Goal: Information Seeking & Learning: Learn about a topic

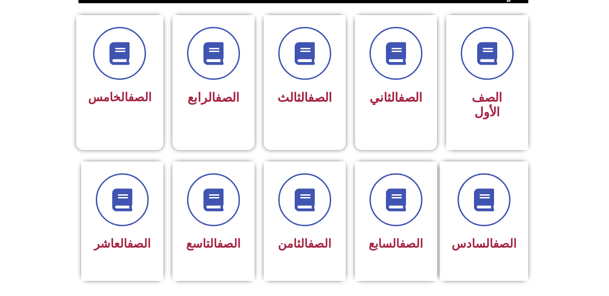
scroll to position [242, 0]
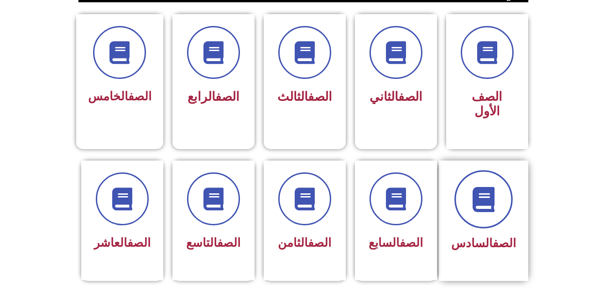
click at [476, 187] on icon at bounding box center [483, 199] width 25 height 25
click at [479, 187] on icon at bounding box center [483, 199] width 25 height 25
click at [484, 193] on icon at bounding box center [483, 199] width 25 height 25
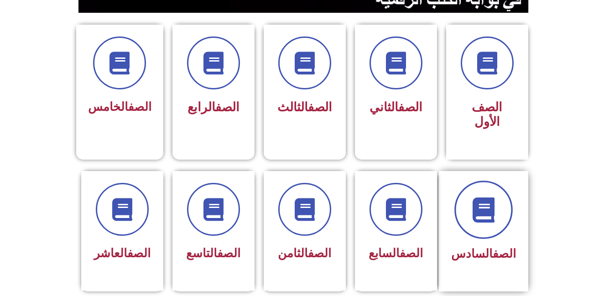
scroll to position [233, 0]
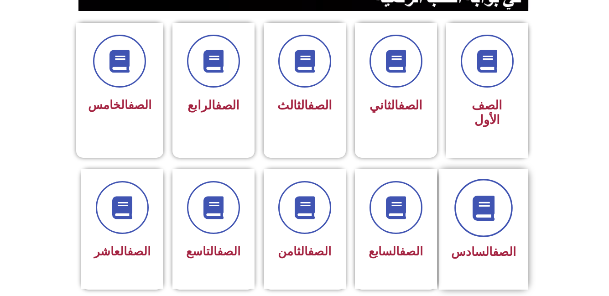
click at [483, 195] on icon at bounding box center [483, 207] width 25 height 25
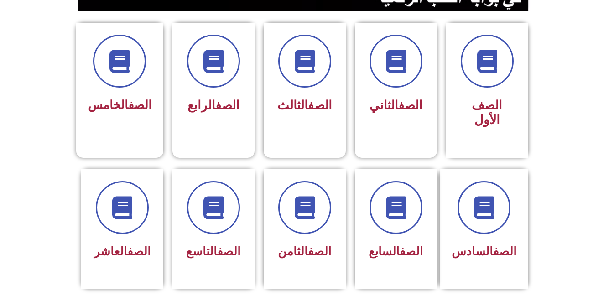
click at [545, 200] on section "الصف السادس الصف السابع الصف الثامن الصف التاسع الصف العاشر" at bounding box center [304, 239] width 609 height 163
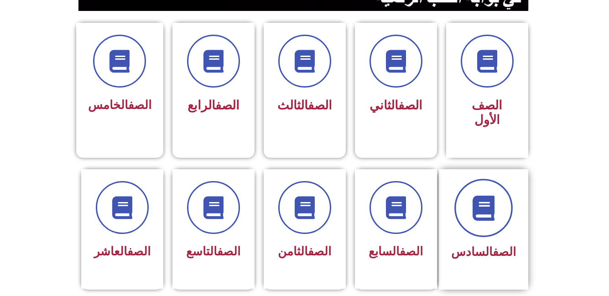
click at [489, 195] on icon at bounding box center [483, 207] width 25 height 25
click at [491, 195] on icon at bounding box center [483, 207] width 25 height 25
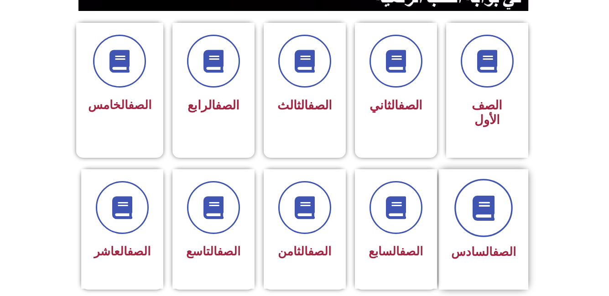
click at [491, 195] on icon at bounding box center [483, 207] width 25 height 25
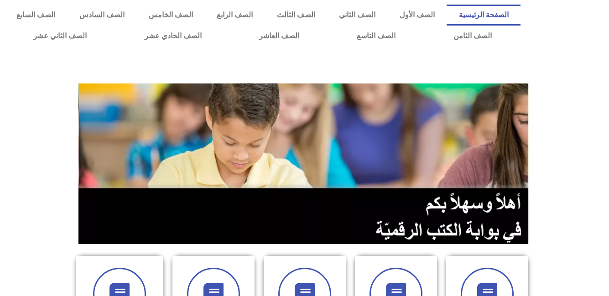
scroll to position [233, 0]
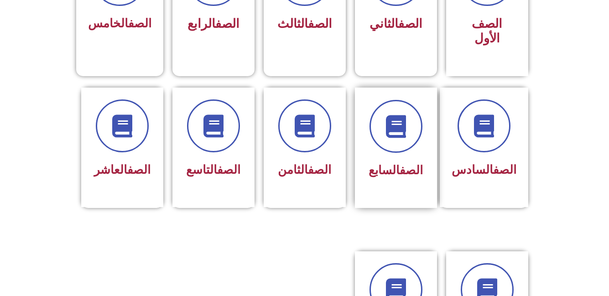
scroll to position [315, 0]
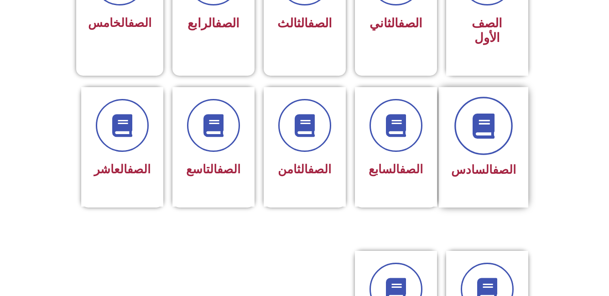
click at [489, 121] on icon at bounding box center [483, 125] width 25 height 25
click at [488, 113] on icon at bounding box center [483, 125] width 25 height 25
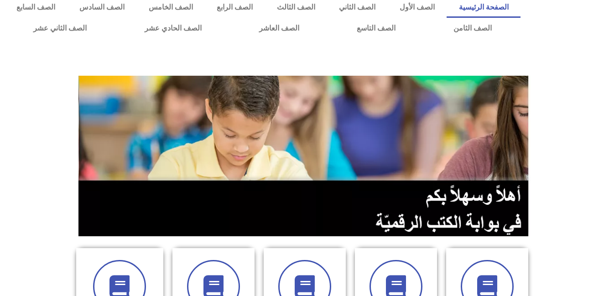
scroll to position [0, 0]
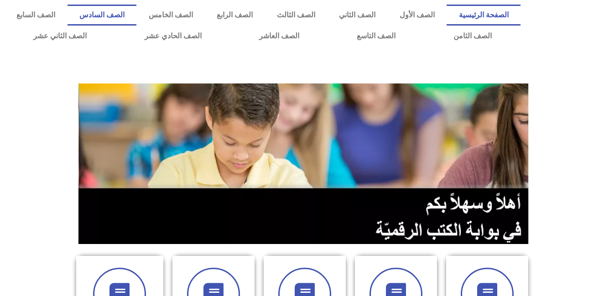
click at [137, 15] on link "الصف السادس" at bounding box center [102, 15] width 69 height 21
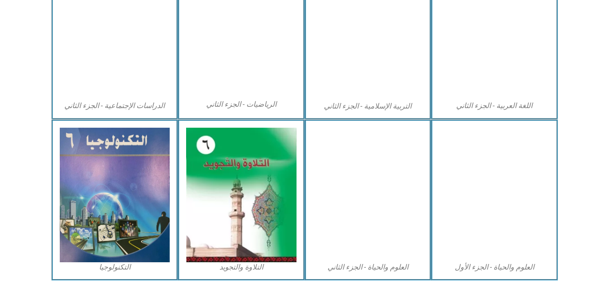
scroll to position [495, 0]
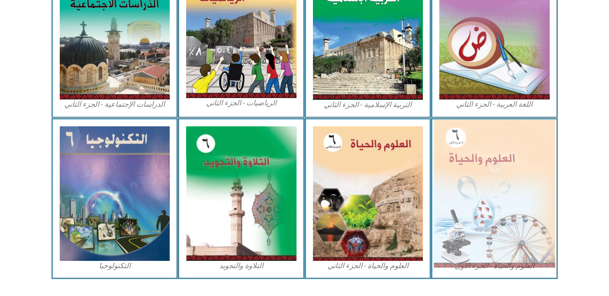
click at [484, 176] on img at bounding box center [494, 194] width 121 height 148
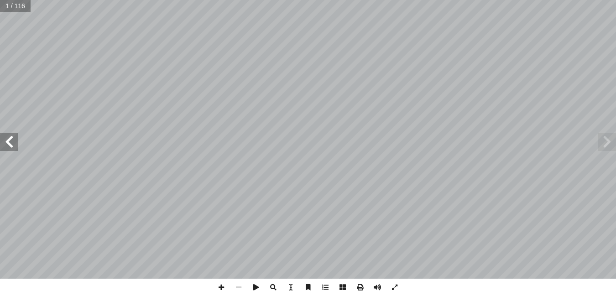
click at [9, 141] on span at bounding box center [9, 142] width 18 height 18
click at [8, 141] on span at bounding box center [9, 142] width 18 height 18
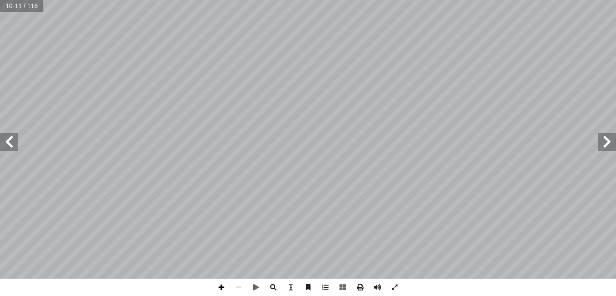
click at [219, 286] on span at bounding box center [221, 287] width 17 height 17
click at [315, 83] on html "الصفحة الرئيسية الصف الأول الصف الثاني الصف الثالث الصف الرابع الصف الخامس الصف…" at bounding box center [308, 41] width 616 height 83
drag, startPoint x: 328, startPoint y: 282, endPoint x: 605, endPoint y: 143, distance: 310.9
click at [605, 143] on span at bounding box center [607, 142] width 18 height 18
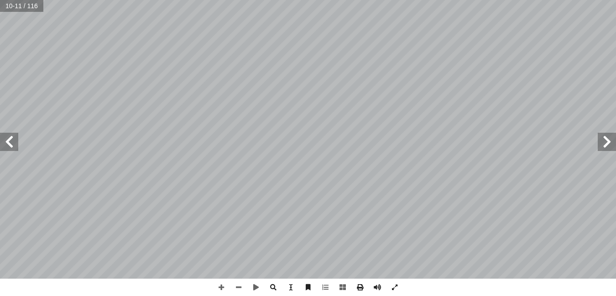
click at [11, 147] on span at bounding box center [9, 142] width 18 height 18
click at [235, 289] on span at bounding box center [238, 287] width 17 height 17
click at [10, 145] on span at bounding box center [9, 142] width 18 height 18
click at [223, 285] on span at bounding box center [221, 287] width 17 height 17
click at [10, 143] on span at bounding box center [9, 142] width 18 height 18
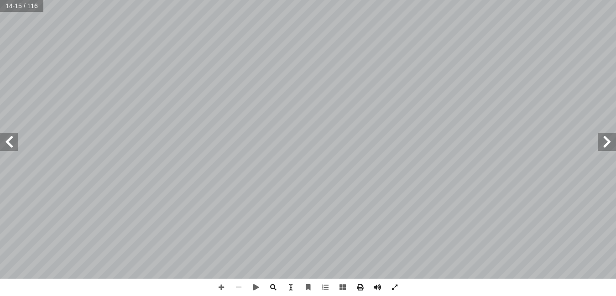
click at [8, 146] on span at bounding box center [9, 142] width 18 height 18
